Goal: Task Accomplishment & Management: Use online tool/utility

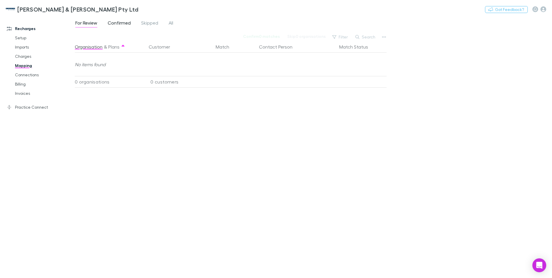
click at [122, 22] on span "Confirmed" at bounding box center [119, 24] width 23 height 8
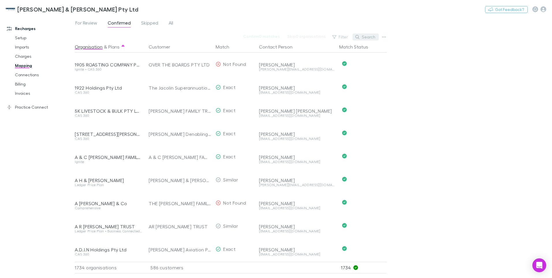
click at [359, 36] on icon "button" at bounding box center [357, 37] width 4 height 4
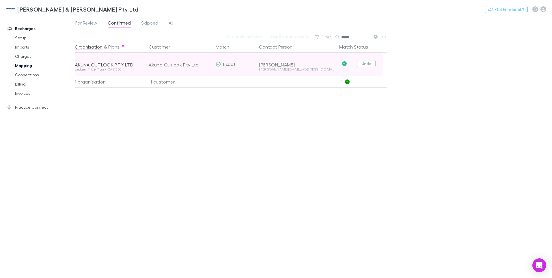
type input "*****"
click at [368, 63] on button "Undo" at bounding box center [366, 63] width 18 height 7
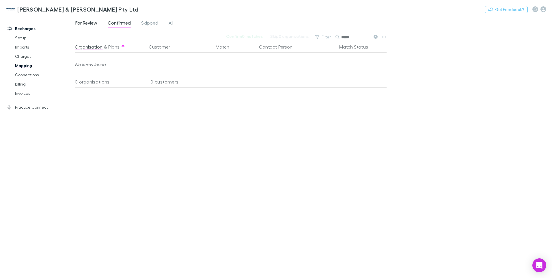
click at [82, 25] on span "For Review" at bounding box center [86, 24] width 22 height 8
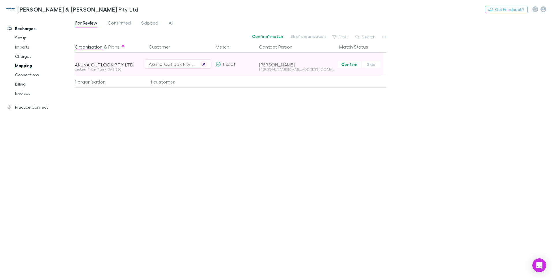
click at [203, 63] on icon "button" at bounding box center [203, 64] width 3 height 3
click at [152, 62] on div "Select a customer" at bounding box center [178, 64] width 59 height 7
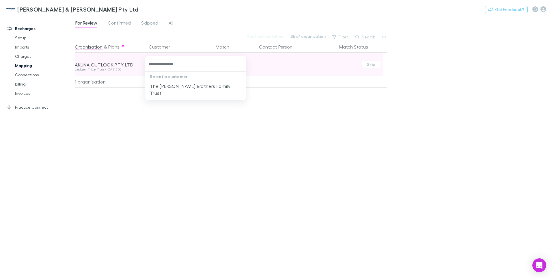
type input "**********"
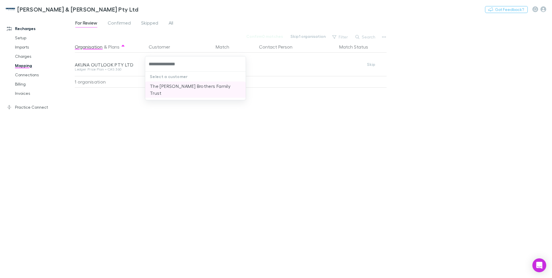
click at [173, 87] on li "The [PERSON_NAME] Brothers Family Trust" at bounding box center [195, 89] width 100 height 16
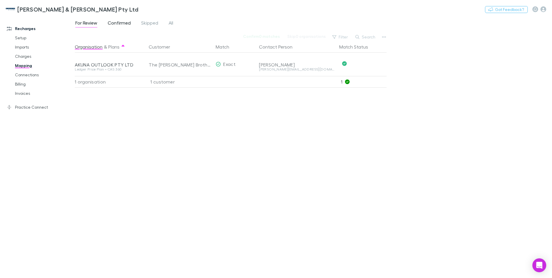
click at [121, 23] on span "Confirmed" at bounding box center [119, 24] width 23 height 8
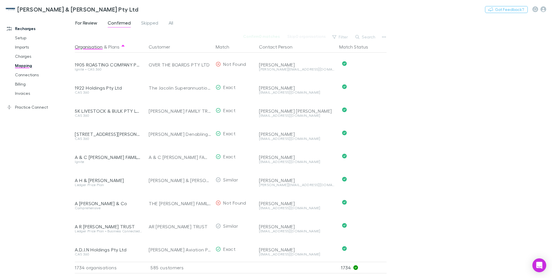
click at [85, 23] on span "For Review" at bounding box center [86, 24] width 22 height 8
